Goal: Transaction & Acquisition: Subscribe to service/newsletter

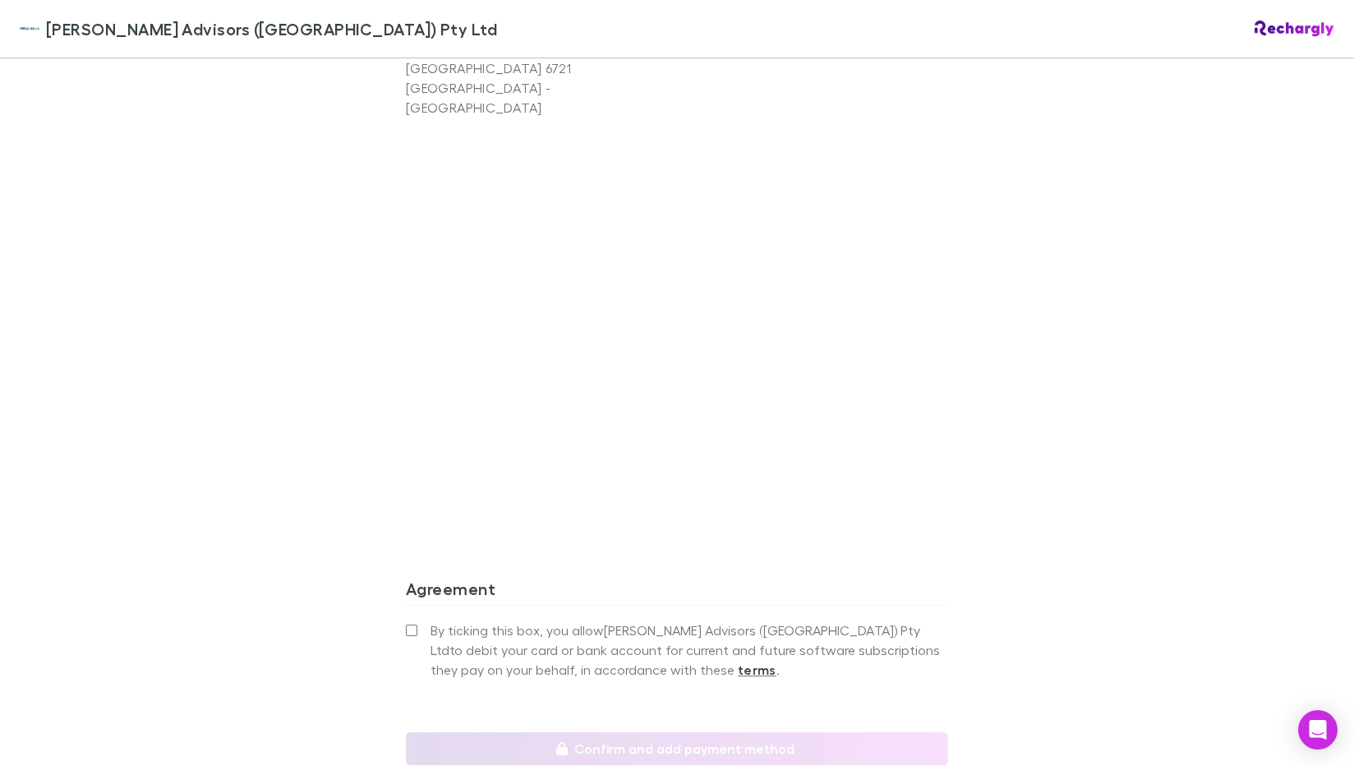
scroll to position [1369, 0]
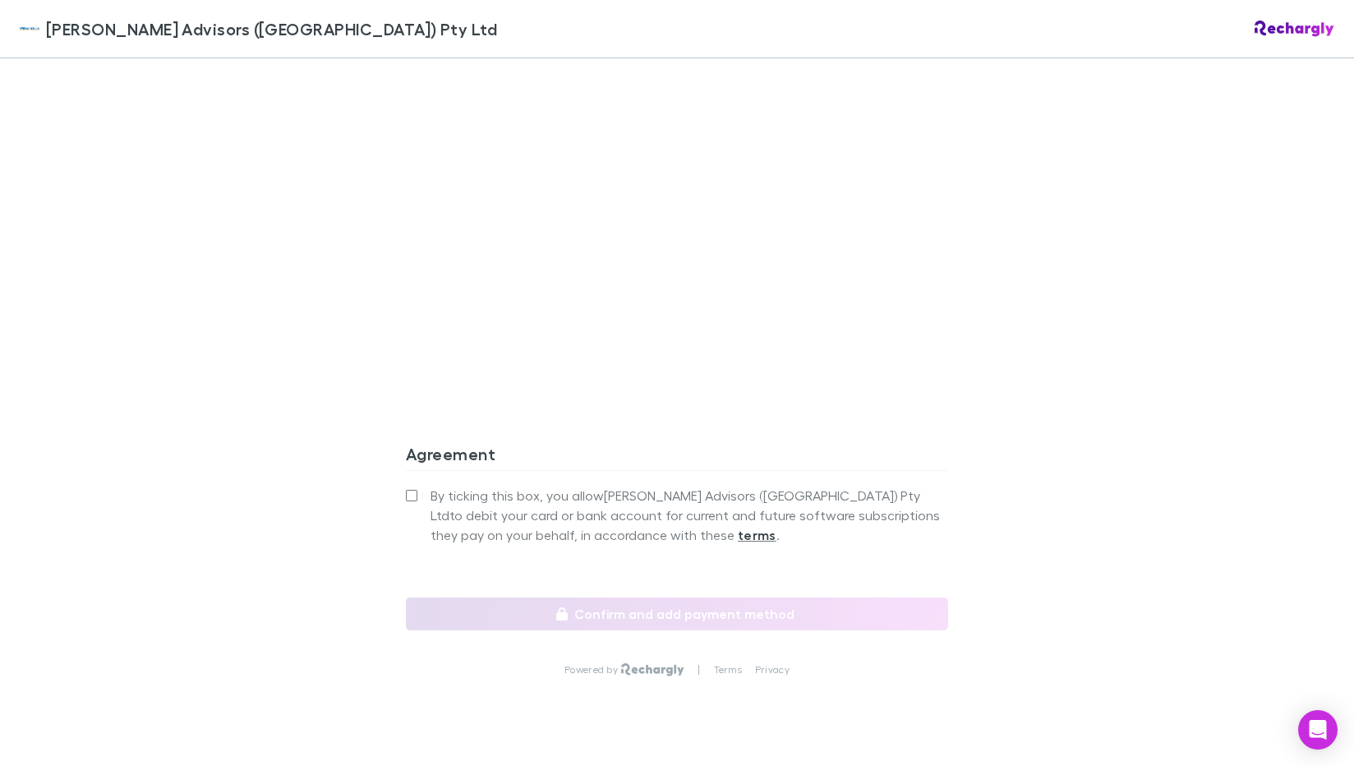
click at [485, 486] on span "By ticking this box, you allow William Buck Advisors (WA) Pty Ltd to debit your…" at bounding box center [690, 515] width 518 height 59
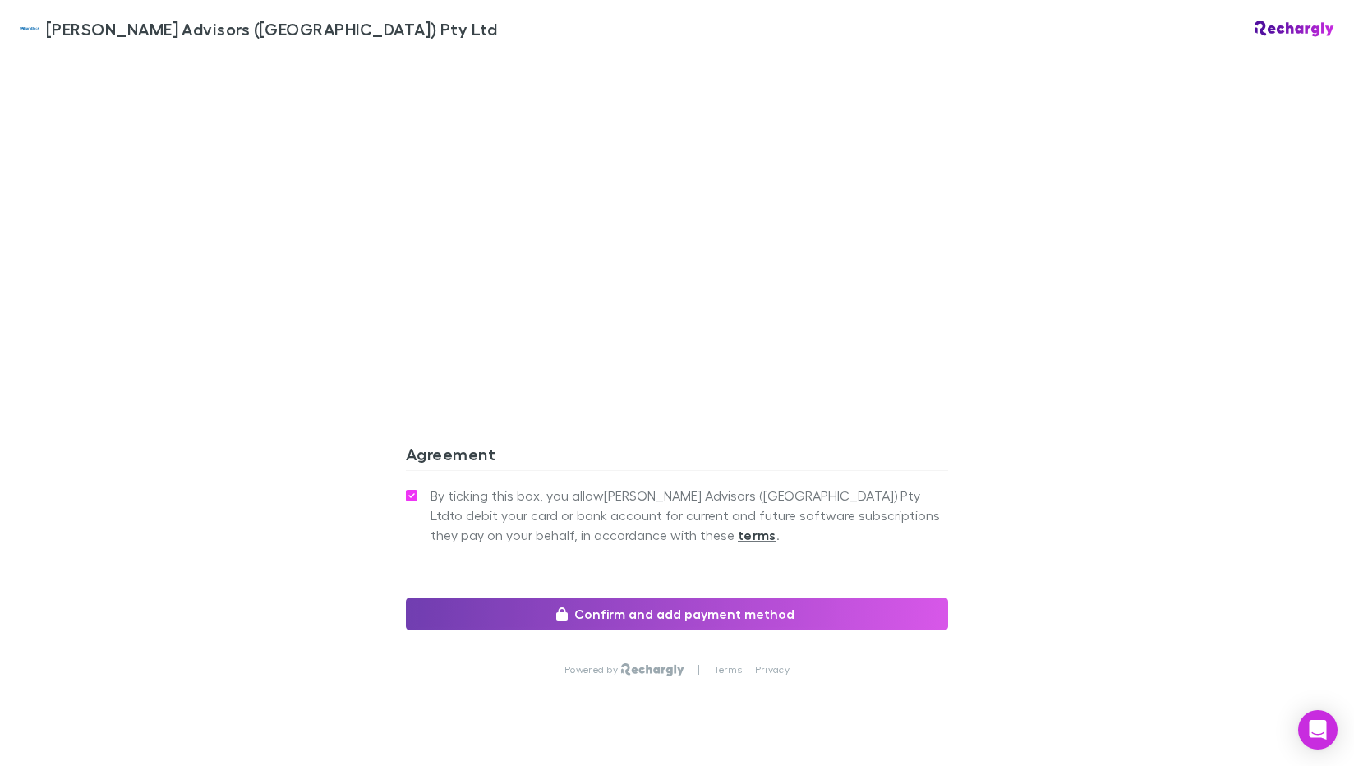
click at [579, 597] on button "Confirm and add payment method" at bounding box center [677, 613] width 542 height 33
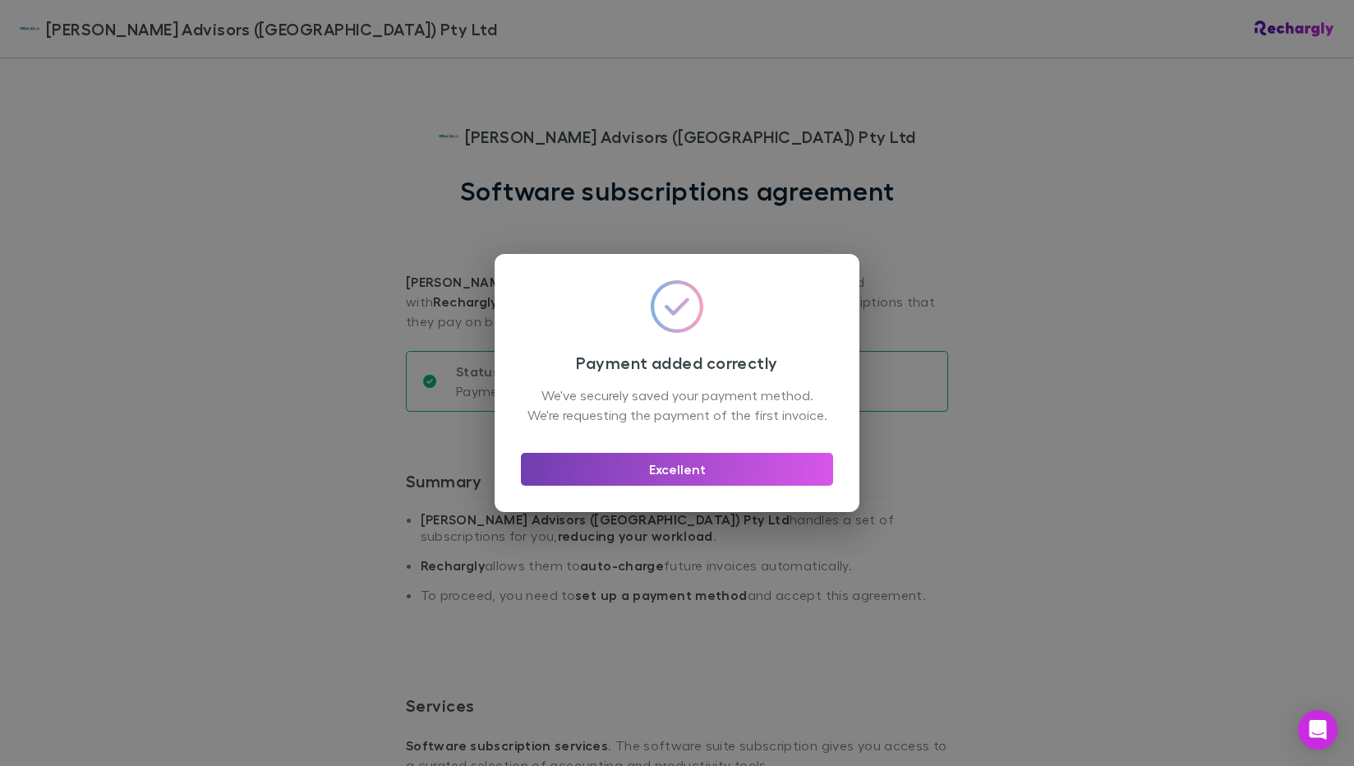
click at [704, 466] on button "Excellent" at bounding box center [677, 469] width 312 height 33
